Goal: Task Accomplishment & Management: Manage account settings

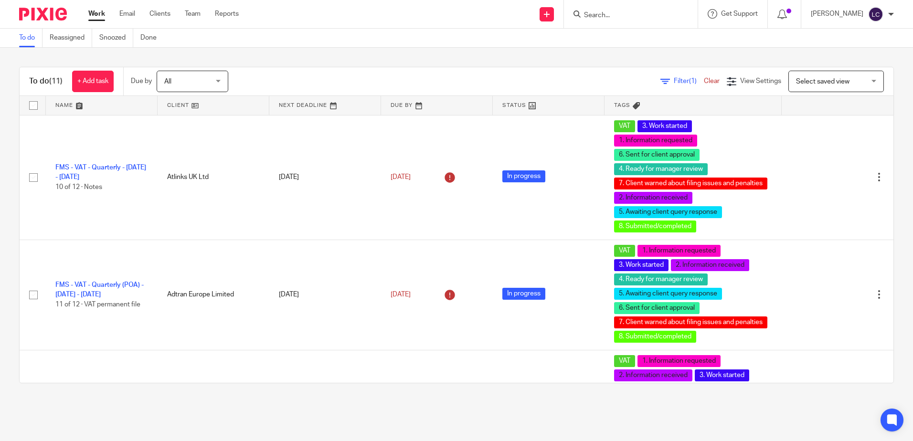
click at [610, 15] on input "Search" at bounding box center [626, 15] width 86 height 9
click at [629, 9] on form at bounding box center [634, 14] width 102 height 12
click at [639, 17] on input "Search" at bounding box center [626, 15] width 86 height 9
type input "aigle"
click at [620, 33] on link at bounding box center [640, 37] width 118 height 14
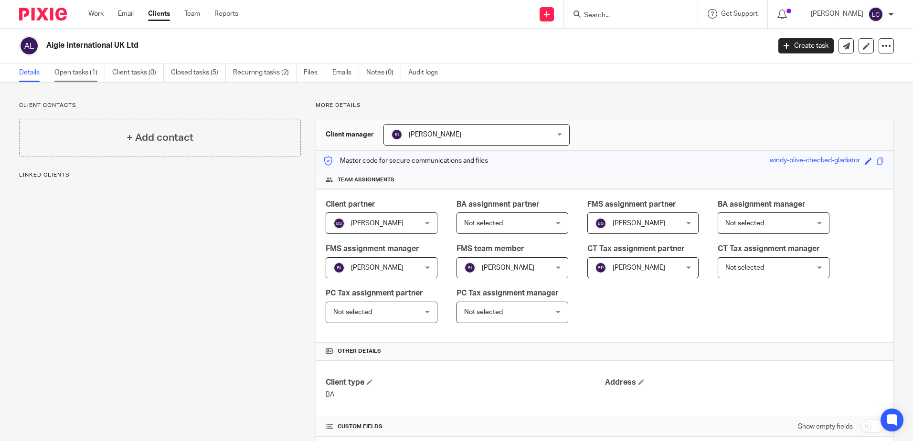
click at [75, 76] on link "Open tasks (1)" at bounding box center [79, 73] width 51 height 19
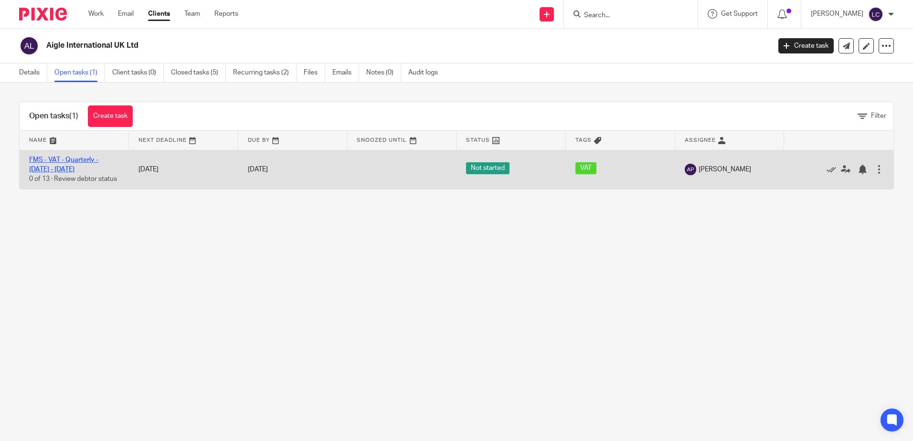
click at [74, 160] on link "FMS - VAT - Quarterly - [DATE] - [DATE]" at bounding box center [63, 165] width 69 height 16
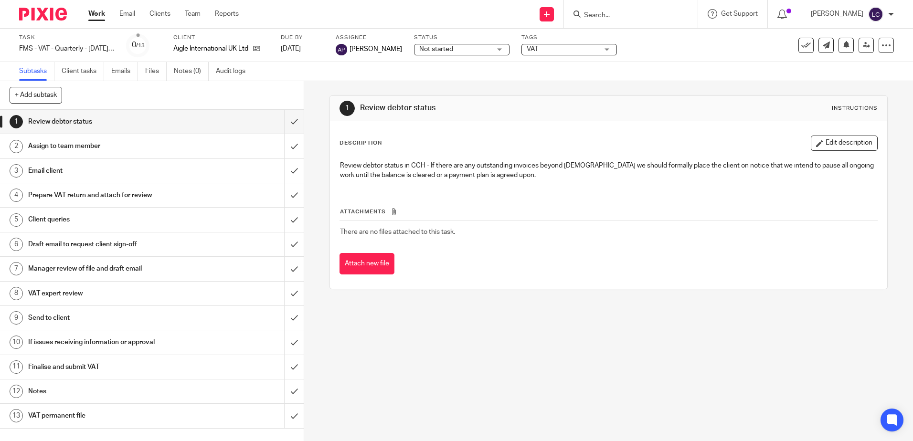
click at [121, 150] on h1 "Assign to team member" at bounding box center [110, 146] width 164 height 14
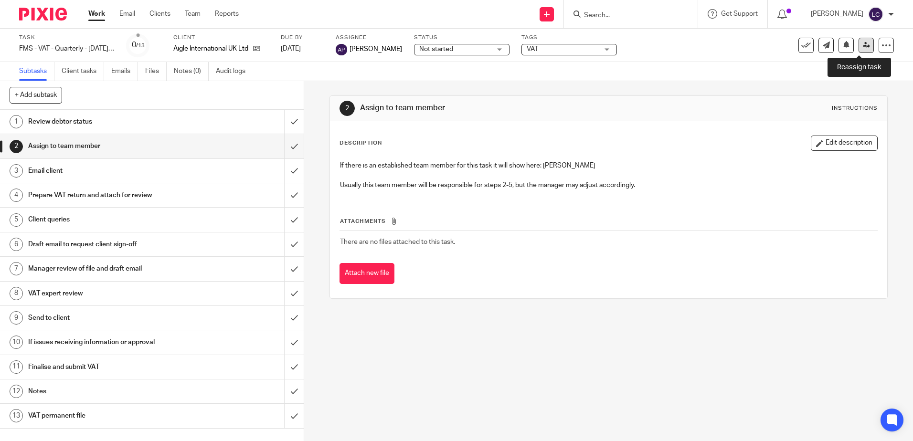
click at [863, 45] on icon at bounding box center [866, 45] width 7 height 7
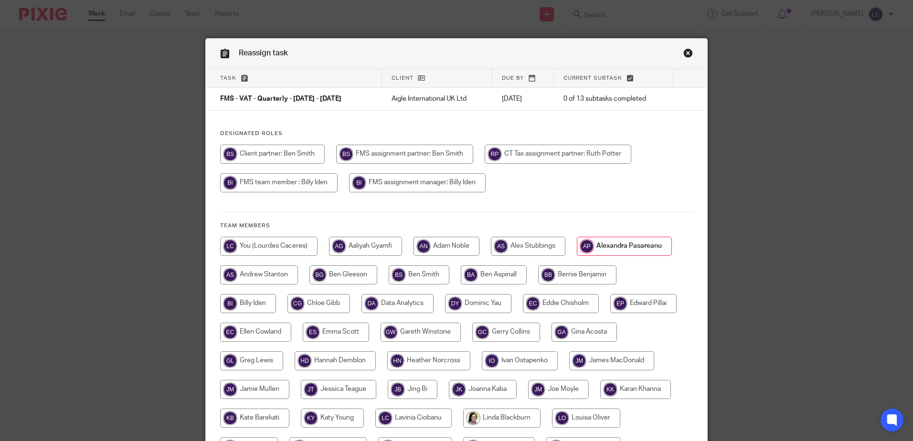
click at [276, 245] on input "radio" at bounding box center [268, 246] width 97 height 19
radio input "true"
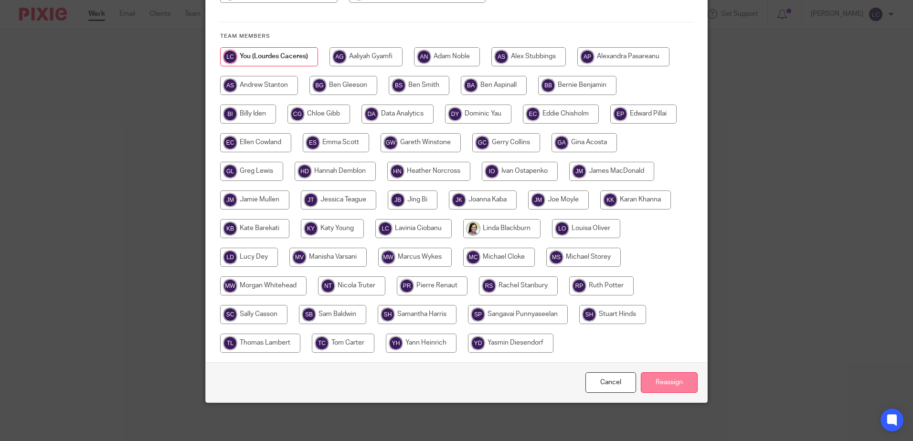
click at [666, 386] on input "Reassign" at bounding box center [669, 383] width 57 height 21
